Goal: Check status: Check status

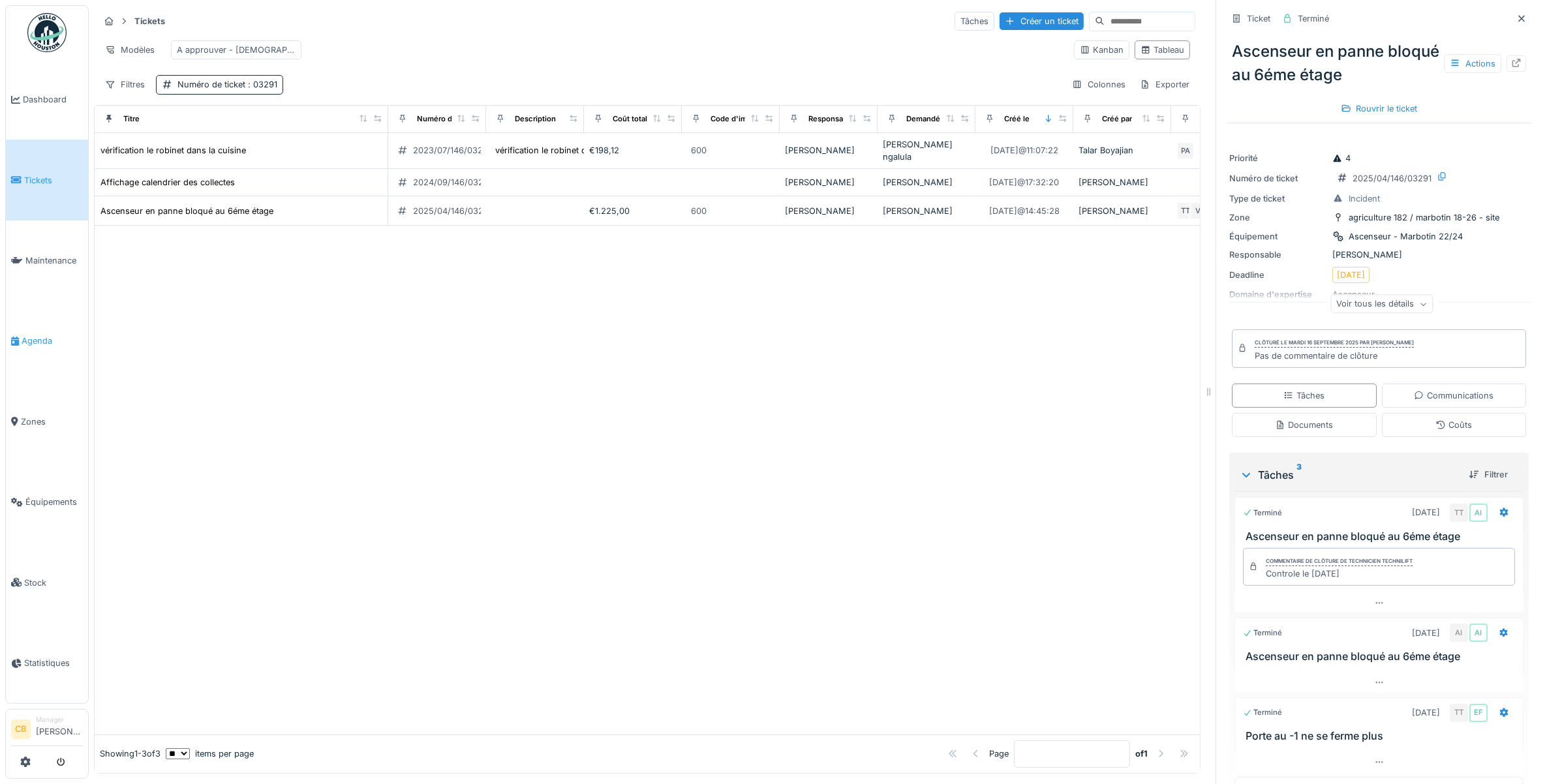
click at [32, 336] on span "Agenda" at bounding box center [52, 341] width 61 height 12
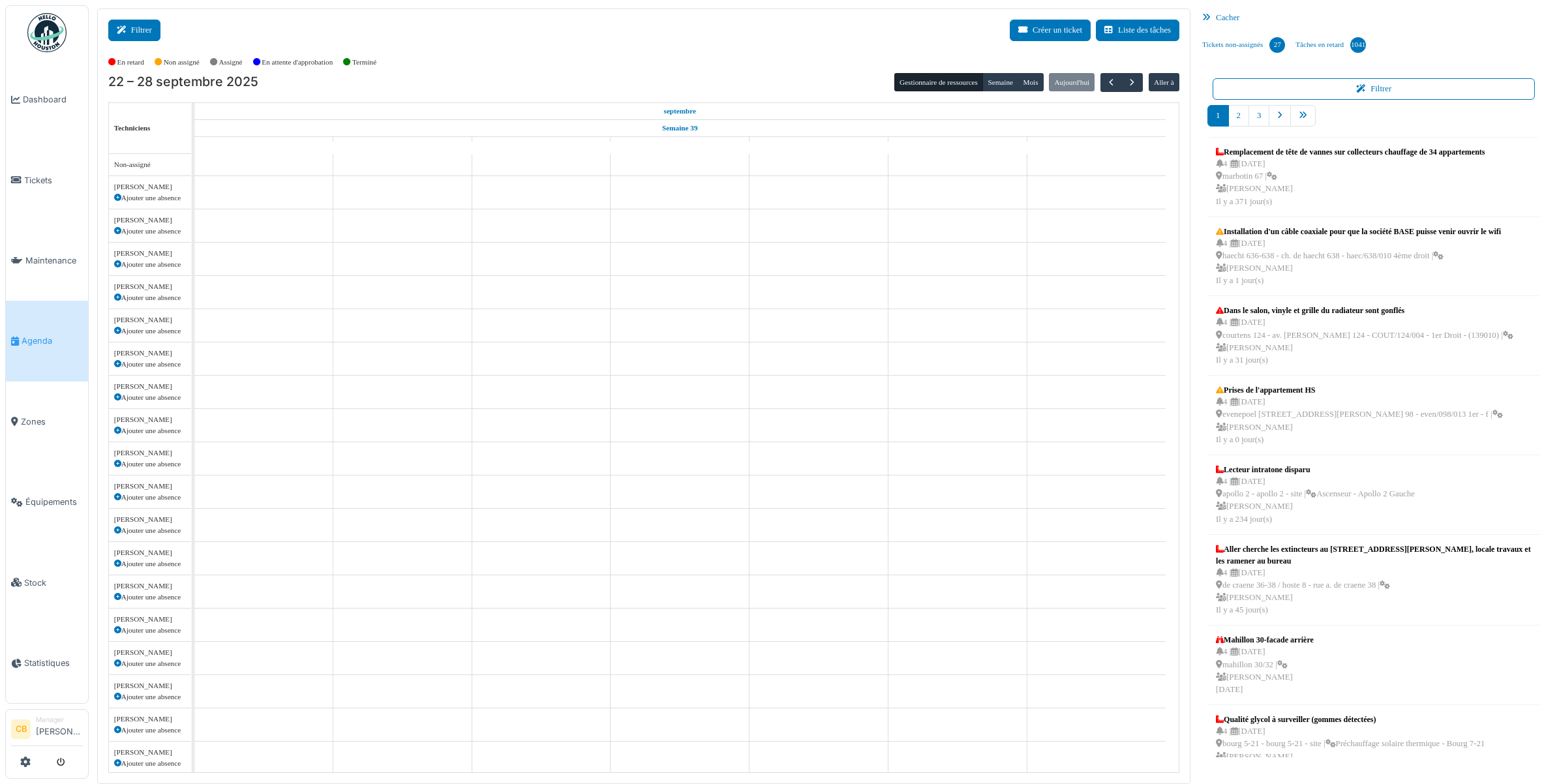
click at [135, 38] on button "Filtrer" at bounding box center [134, 30] width 52 height 22
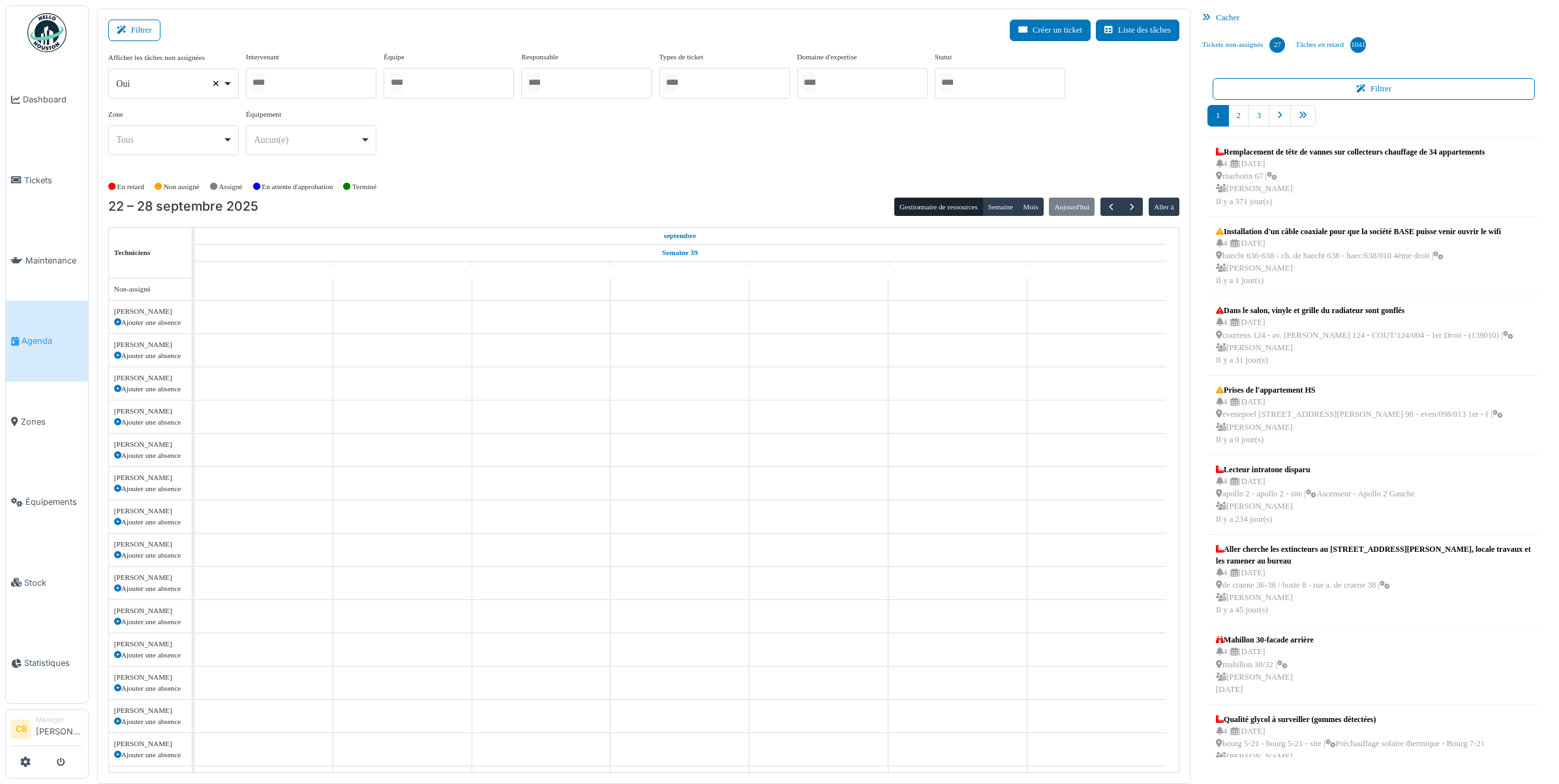
select select
click at [481, 147] on div "Afficher les tâches non assignées Oui Non Intervenant Abdelkader Ouriachi Abdel…" at bounding box center [644, 108] width 1071 height 114
click at [44, 41] on img at bounding box center [47, 32] width 39 height 39
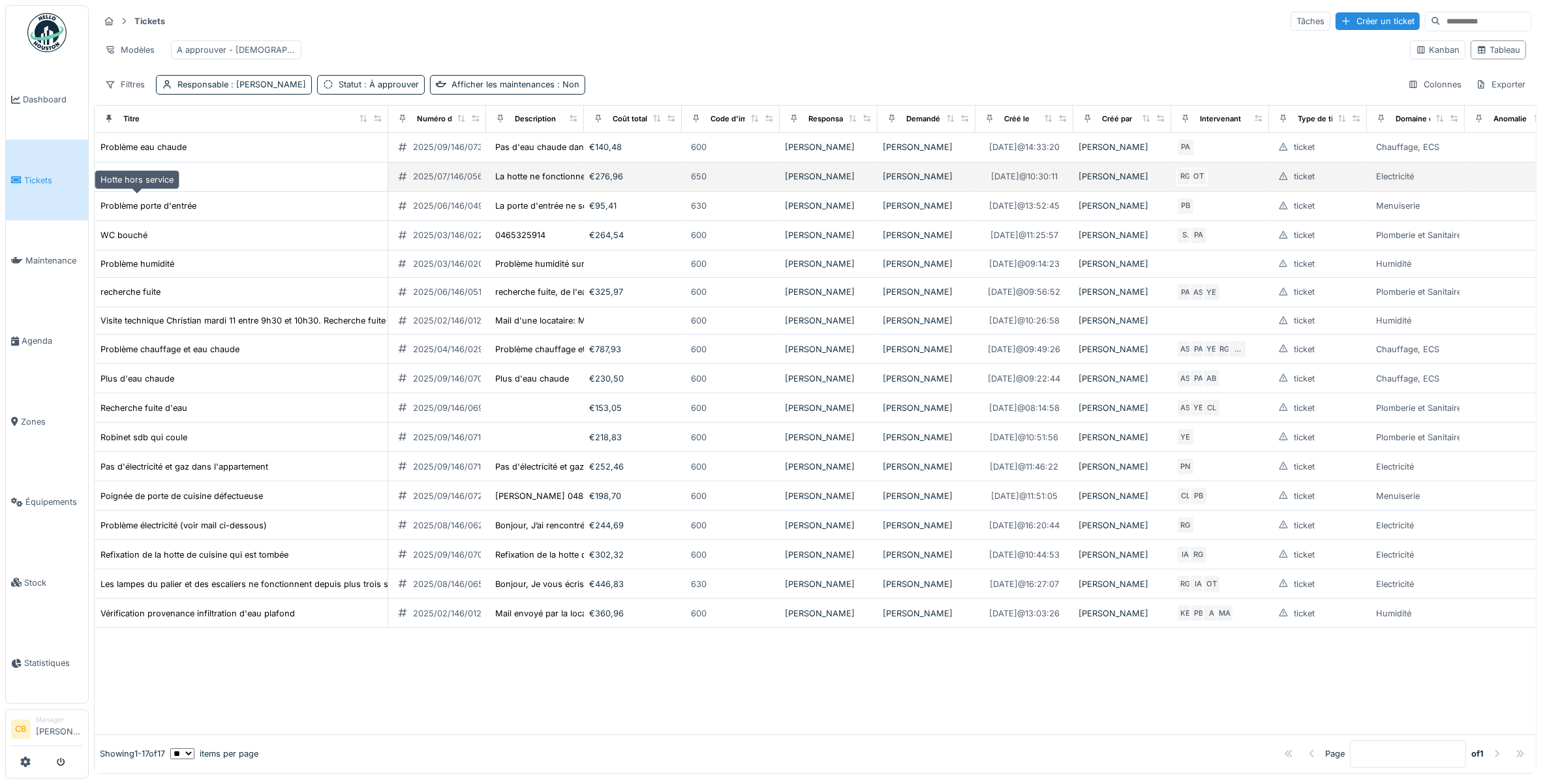
click at [154, 183] on div "Hotte hors service" at bounding box center [136, 176] width 73 height 12
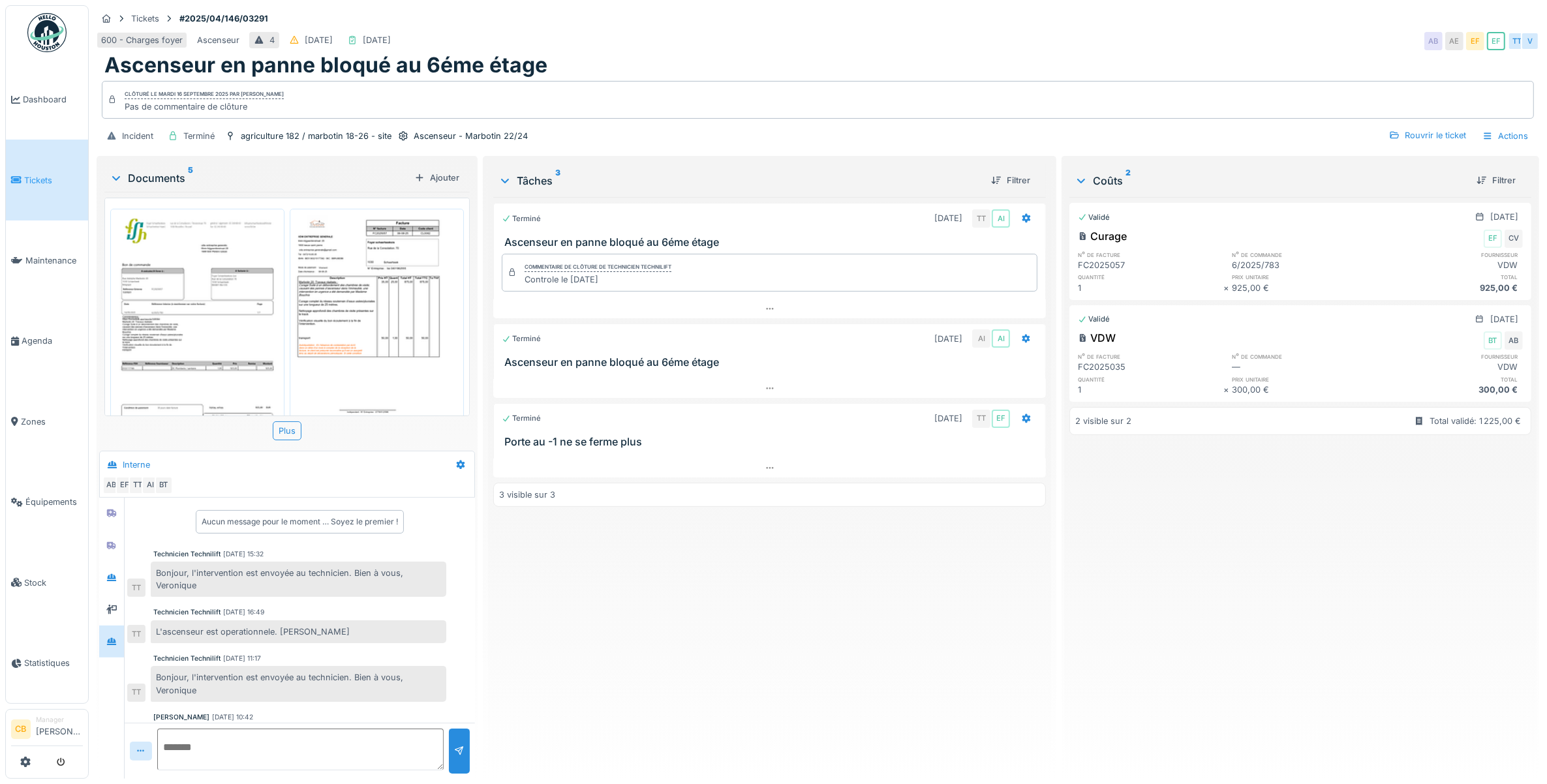
scroll to position [50, 0]
